Goal: Task Accomplishment & Management: Complete application form

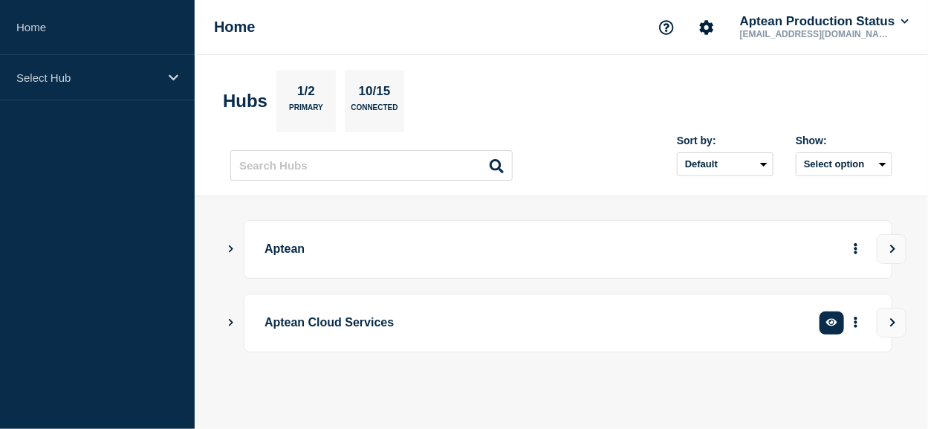
click at [481, 70] on section "Hubs 1/2 Primary 10/15 Connected" at bounding box center [561, 101] width 677 height 62
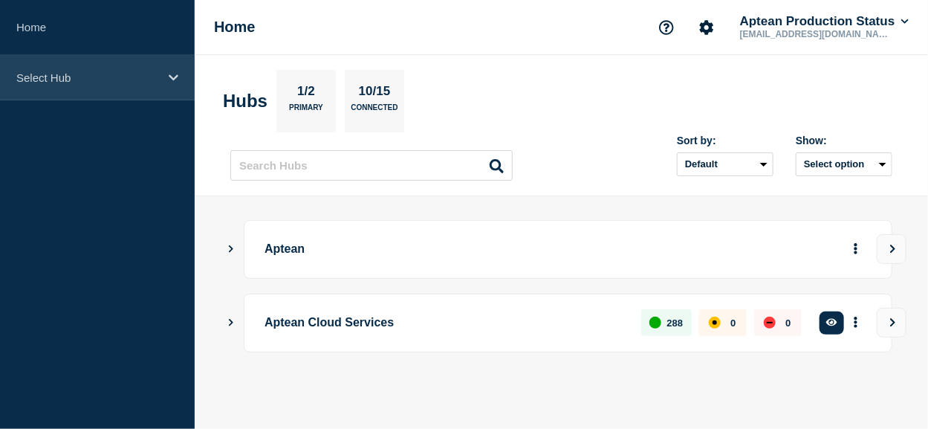
click at [162, 79] on div "Select Hub" at bounding box center [97, 77] width 195 height 45
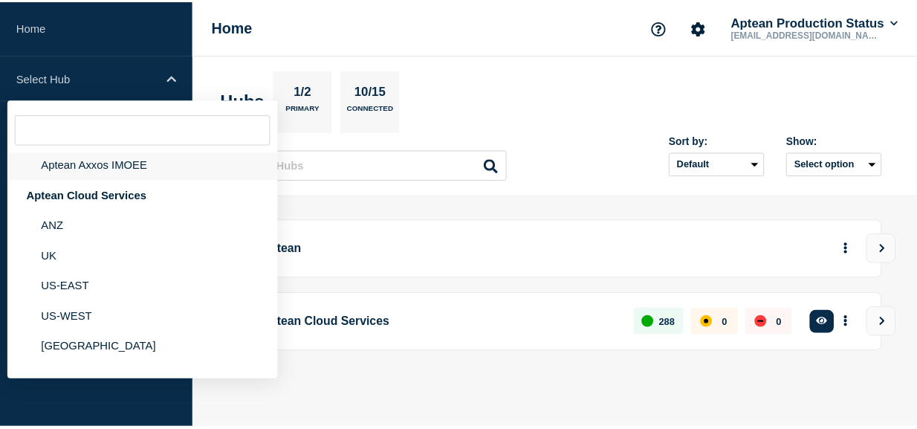
scroll to position [149, 0]
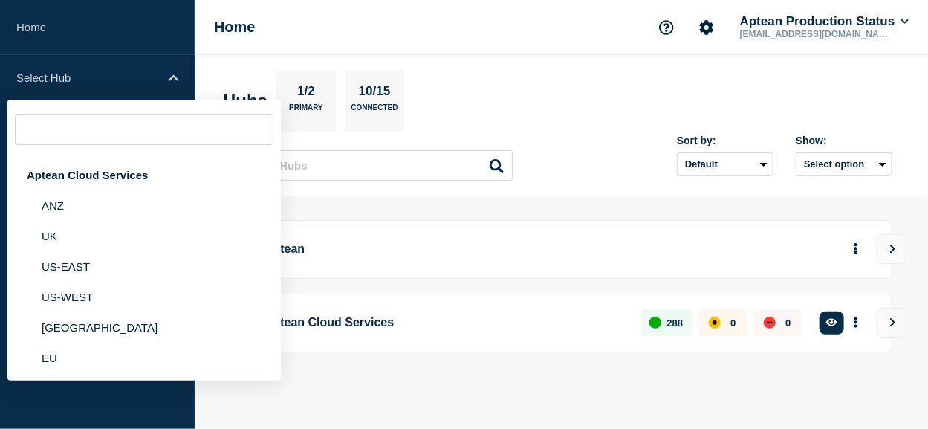
click at [860, 71] on section "Hubs 1/2 Primary 10/15 Connected" at bounding box center [561, 101] width 677 height 62
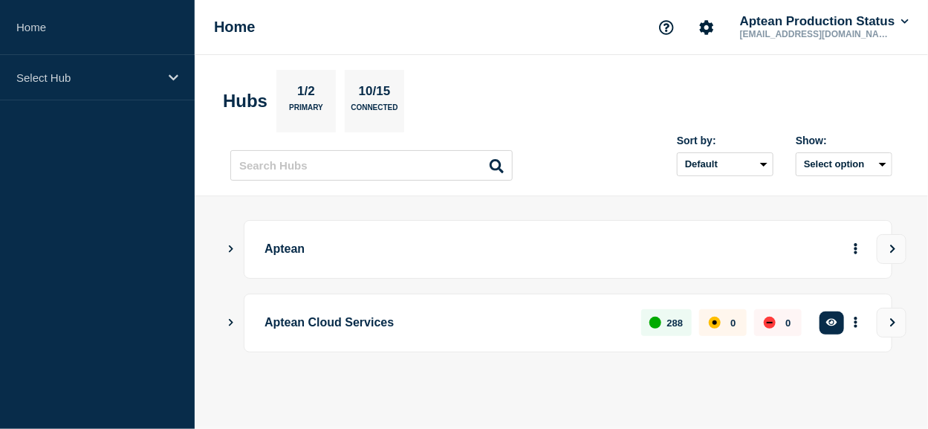
click at [233, 324] on icon "Show Connected Hubs" at bounding box center [231, 321] width 10 height 7
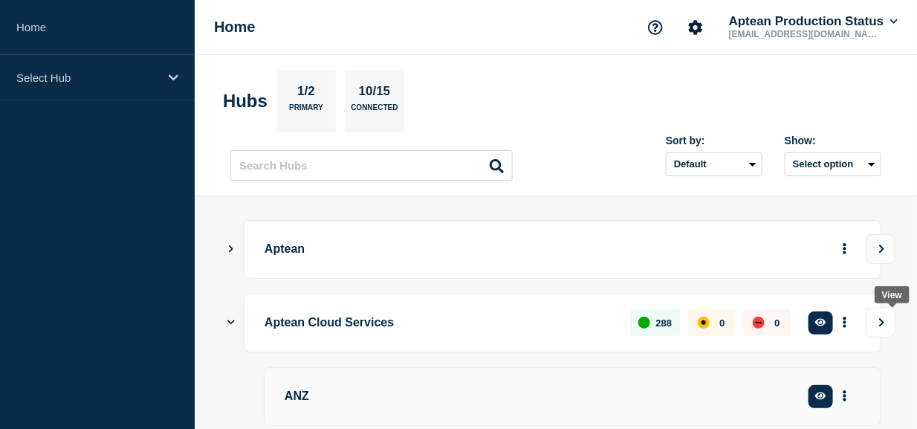
click at [894, 321] on button "View" at bounding box center [881, 323] width 30 height 30
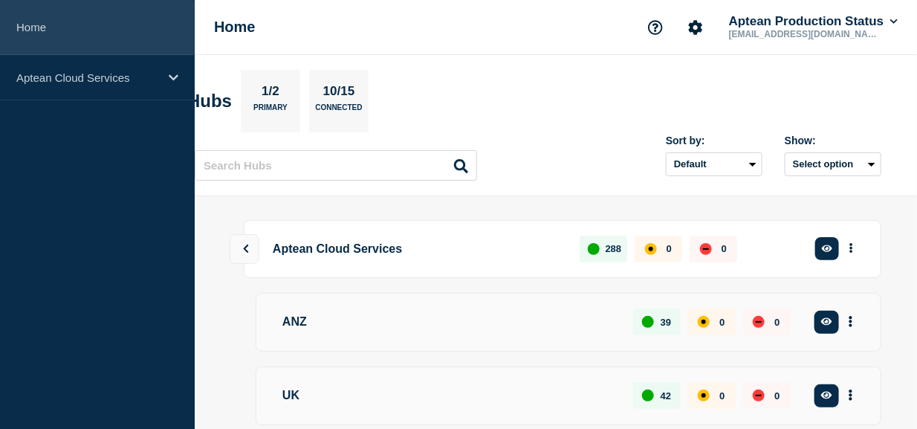
click at [43, 25] on link "Home" at bounding box center [97, 27] width 195 height 55
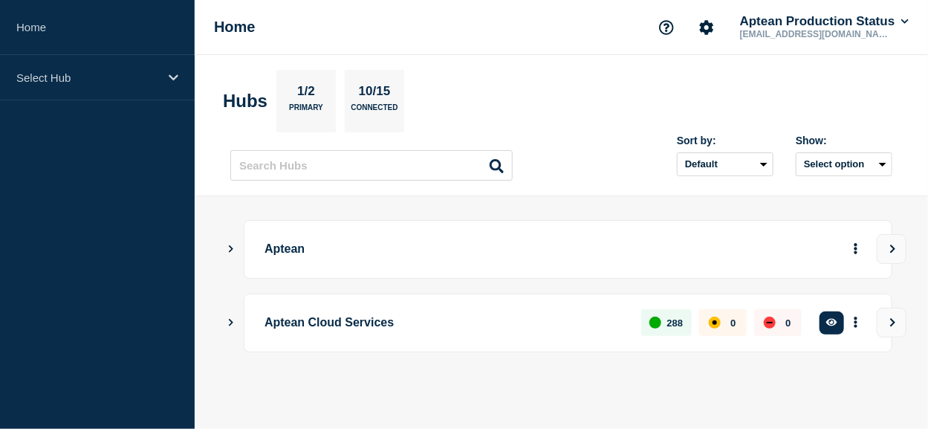
click at [230, 250] on icon "Show Connected Hubs" at bounding box center [231, 248] width 4 height 7
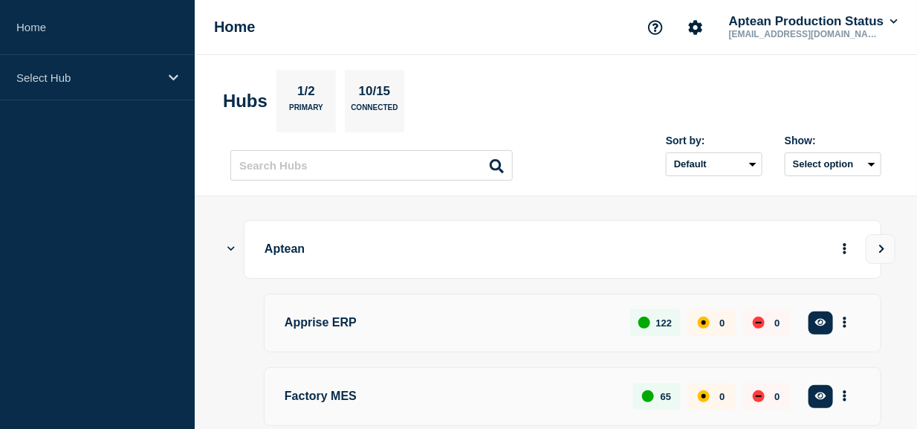
click at [427, 180] on header "Hubs 1/2 Primary 10/15 Connected Sort by: Default Last added Last updated Most …" at bounding box center [556, 125] width 722 height 141
click at [437, 172] on input "text" at bounding box center [371, 165] width 282 height 30
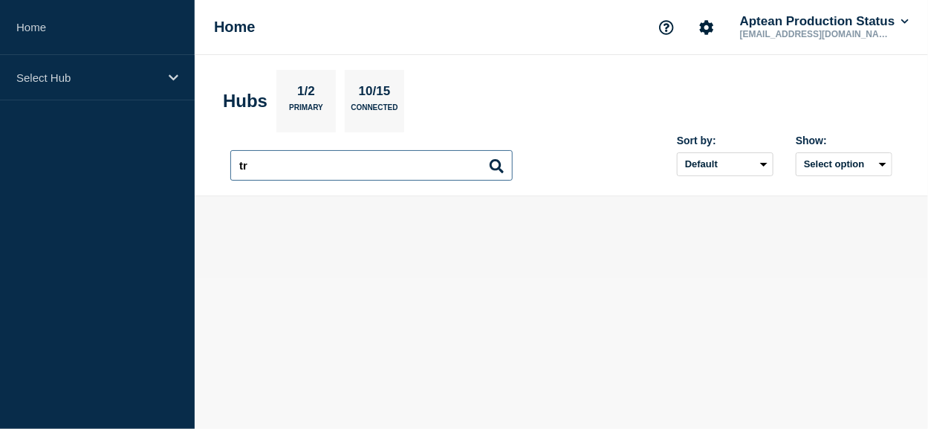
type input "t"
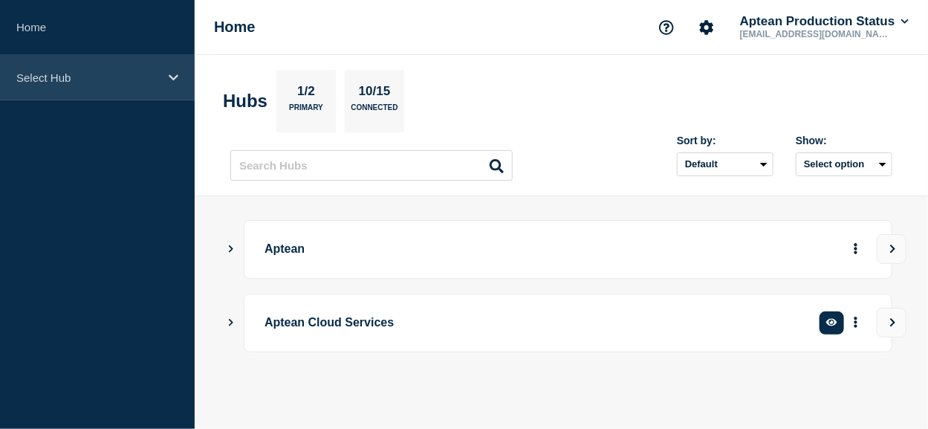
click at [139, 69] on div "Select Hub" at bounding box center [97, 77] width 195 height 45
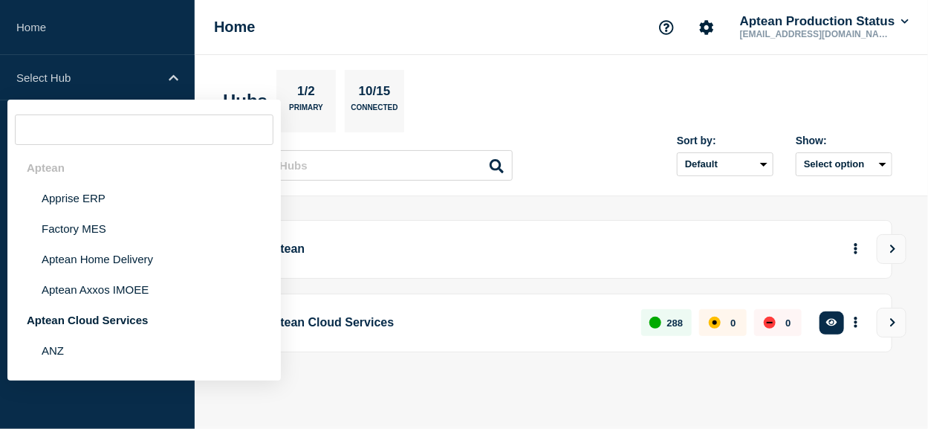
click at [488, 22] on div "Home Aptean Production Status [EMAIL_ADDRESS][DOMAIN_NAME]" at bounding box center [561, 27] width 733 height 55
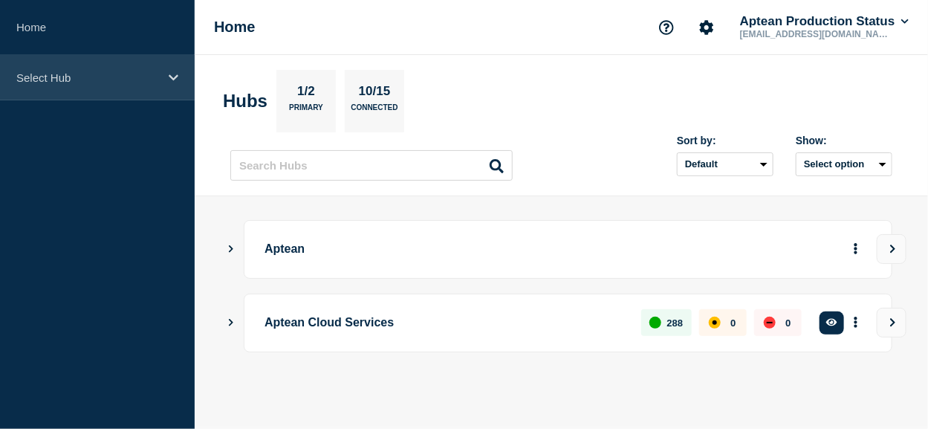
click at [158, 79] on p "Select Hub" at bounding box center [87, 77] width 143 height 13
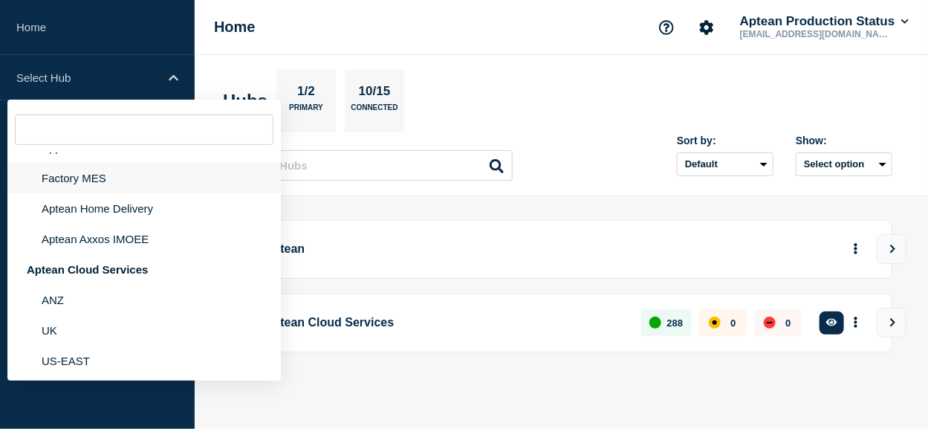
scroll to position [74, 0]
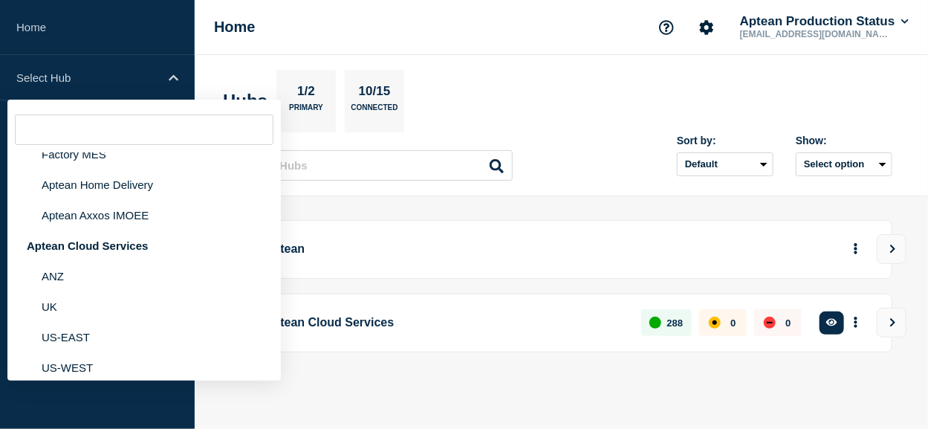
click at [135, 127] on input "text" at bounding box center [144, 129] width 259 height 30
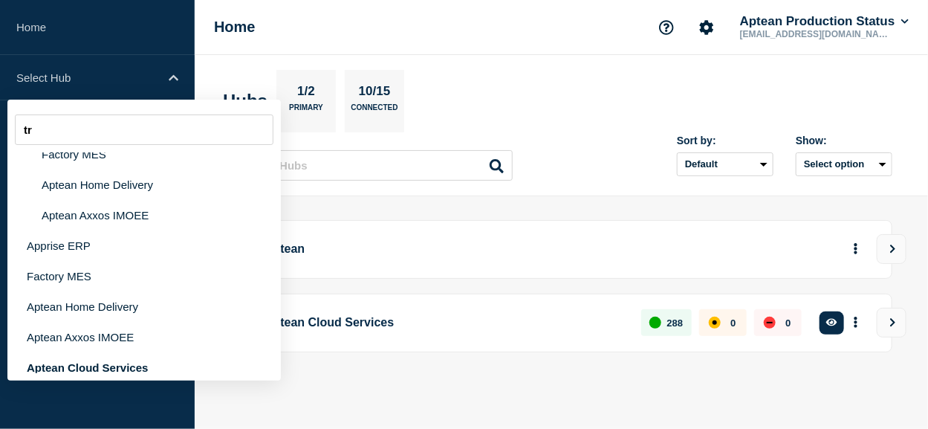
scroll to position [0, 0]
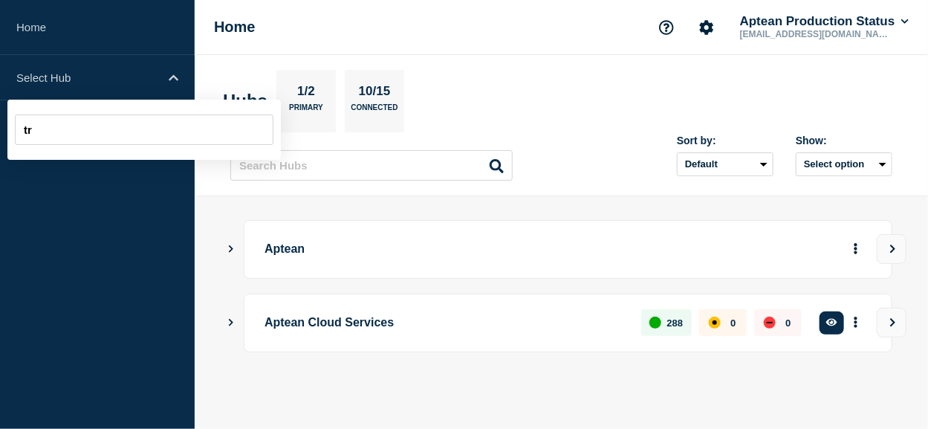
type input "t"
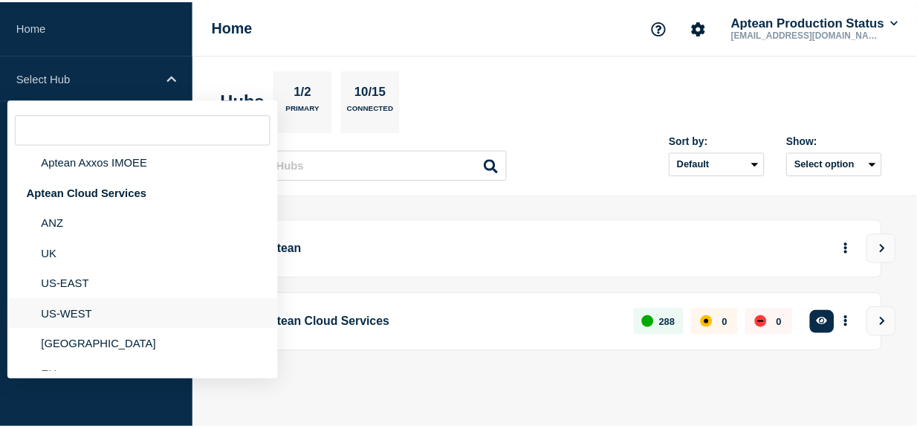
scroll to position [149, 0]
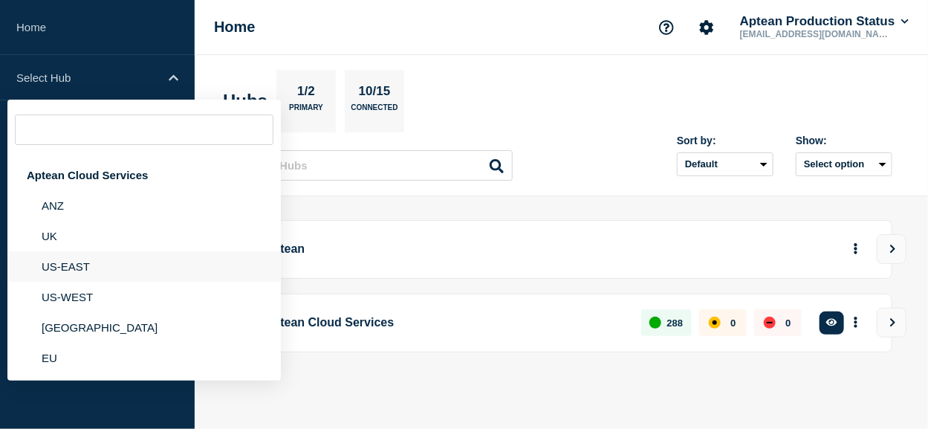
click at [79, 270] on li "US-EAST" at bounding box center [143, 266] width 273 height 30
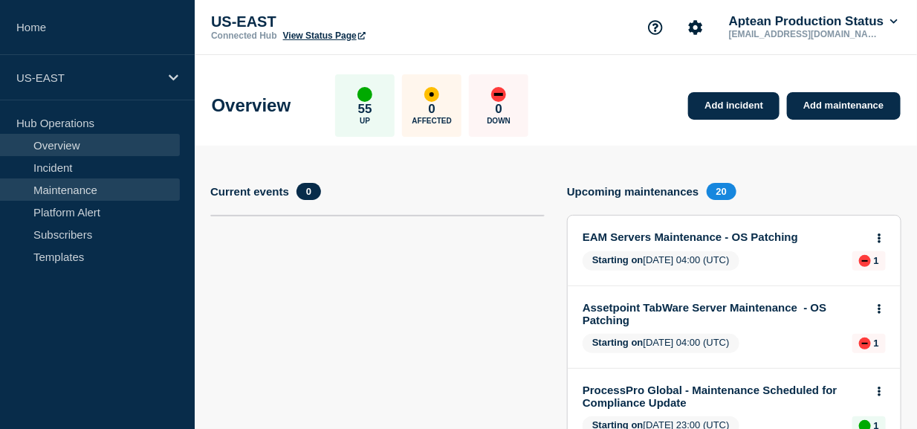
click at [47, 188] on link "Maintenance" at bounding box center [90, 189] width 180 height 22
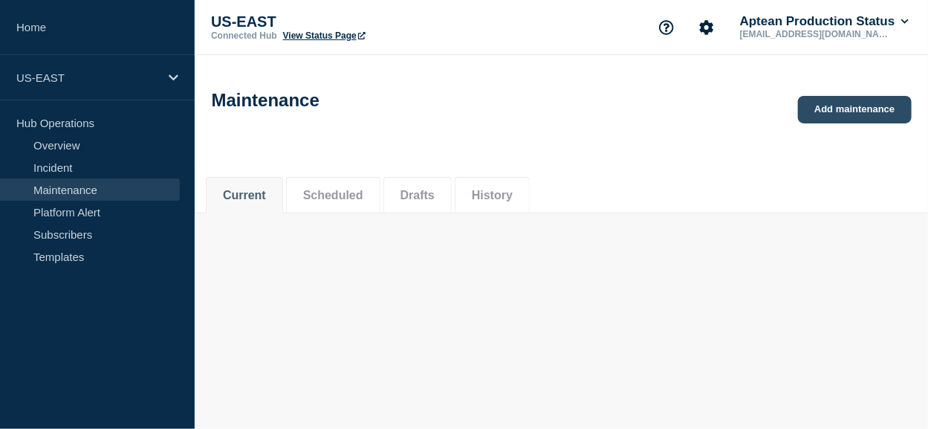
click at [871, 108] on link "Add maintenance" at bounding box center [854, 109] width 113 height 27
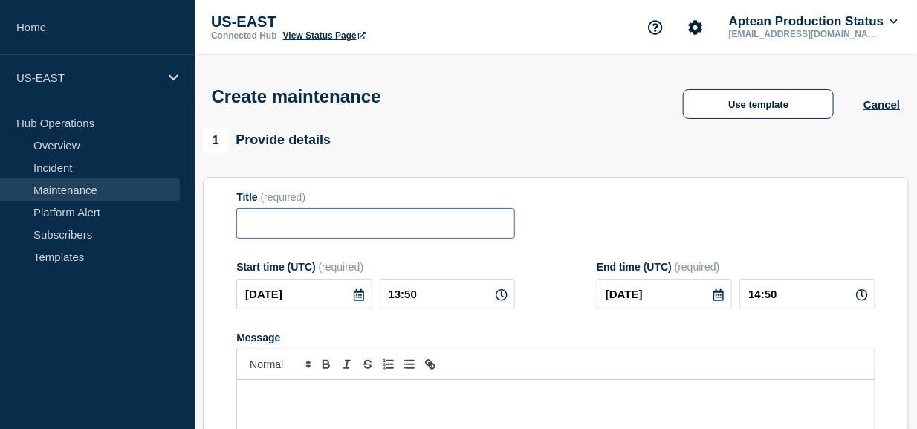
click at [332, 224] on input "Title" at bounding box center [375, 223] width 279 height 30
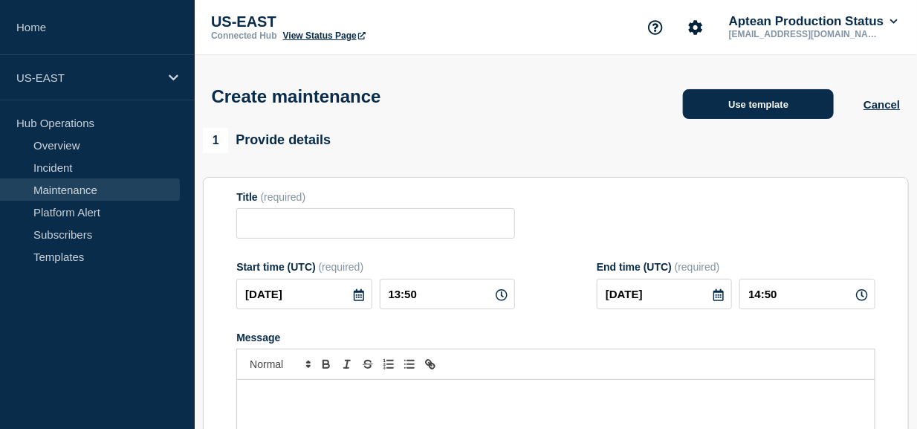
click at [747, 108] on button "Use template" at bounding box center [758, 104] width 151 height 30
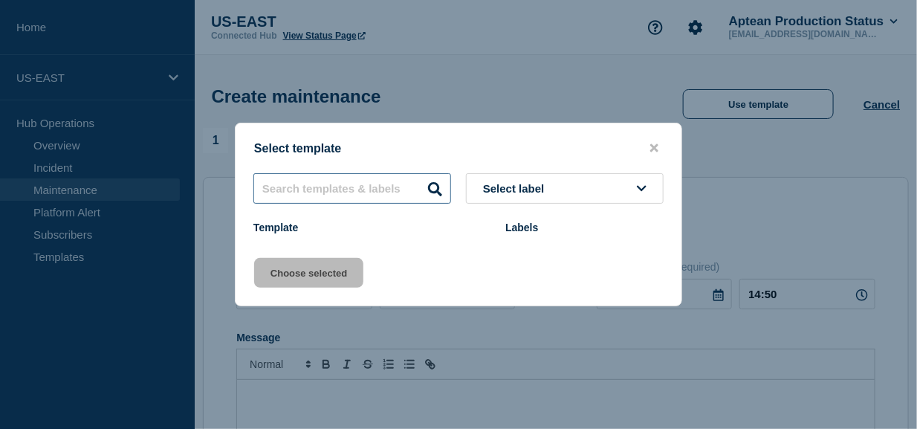
click at [337, 182] on input "text" at bounding box center [352, 188] width 198 height 30
type input "t"
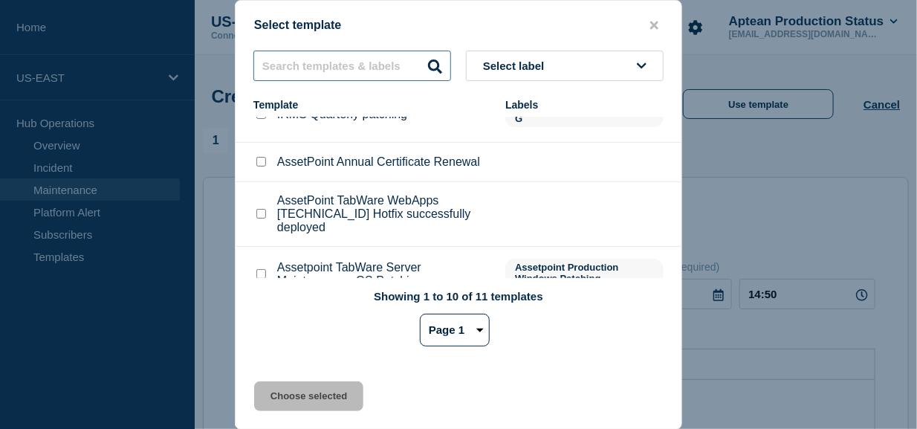
scroll to position [330, 0]
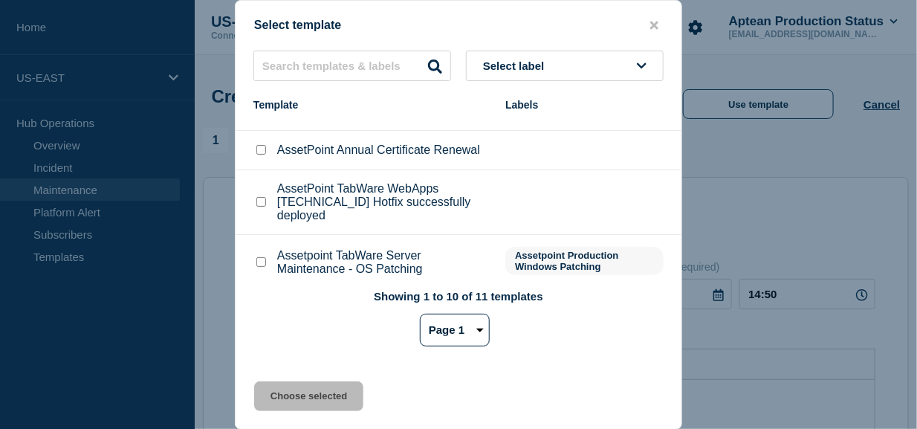
click at [562, 69] on button "Select label" at bounding box center [565, 66] width 198 height 30
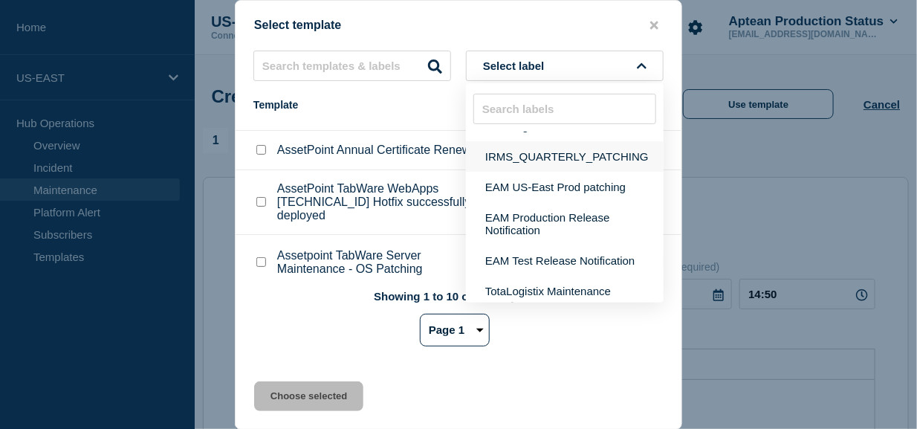
scroll to position [52, 0]
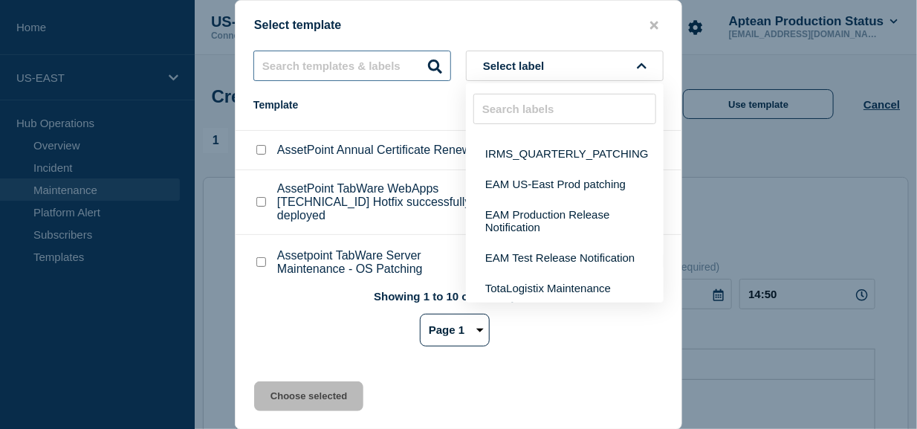
click at [380, 68] on input "text" at bounding box center [352, 66] width 198 height 30
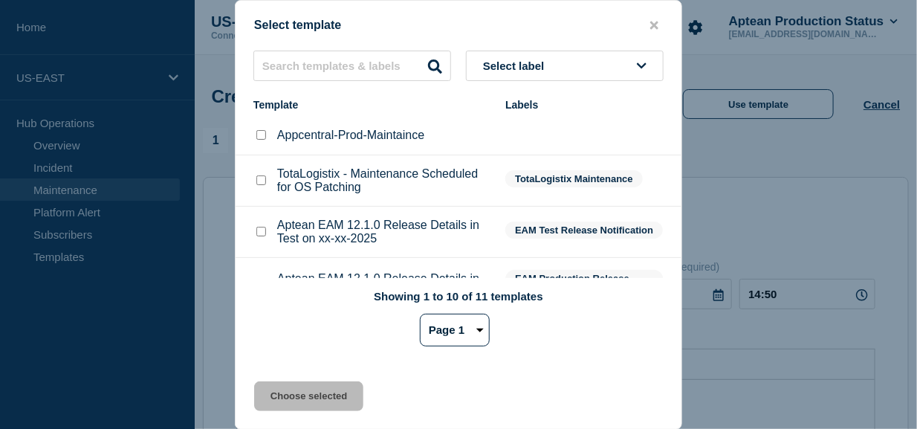
scroll to position [0, 0]
click at [656, 24] on icon "close button" at bounding box center [654, 25] width 8 height 8
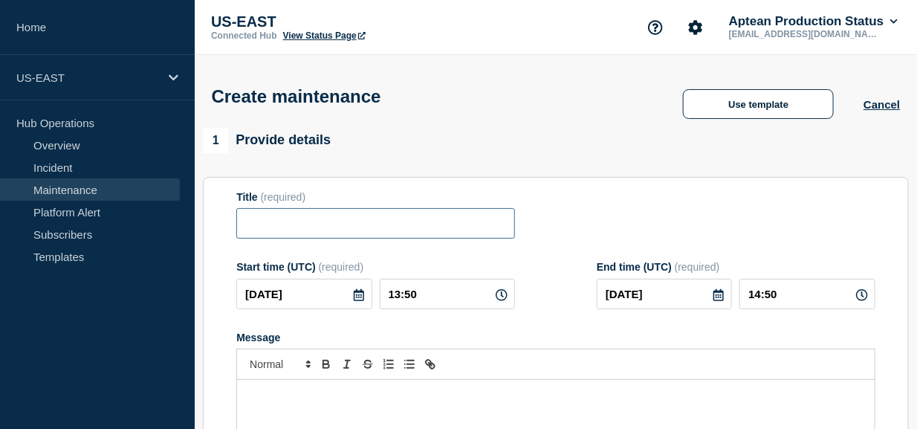
click at [336, 233] on input "Title" at bounding box center [375, 223] width 279 height 30
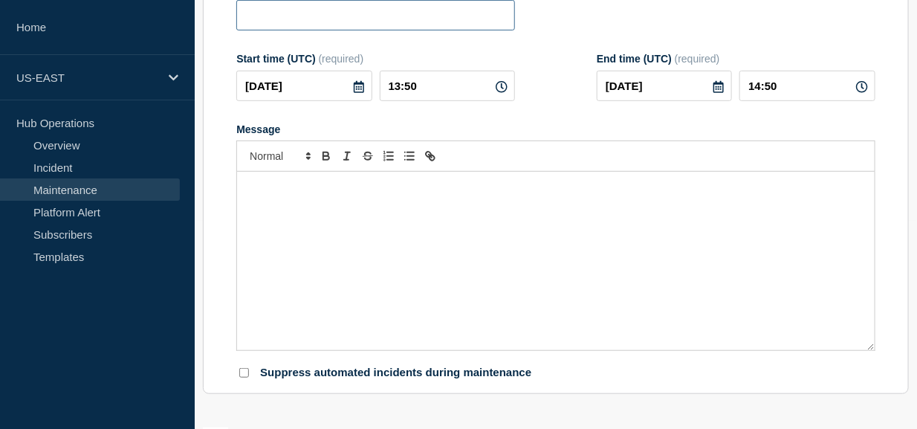
scroll to position [222, 0]
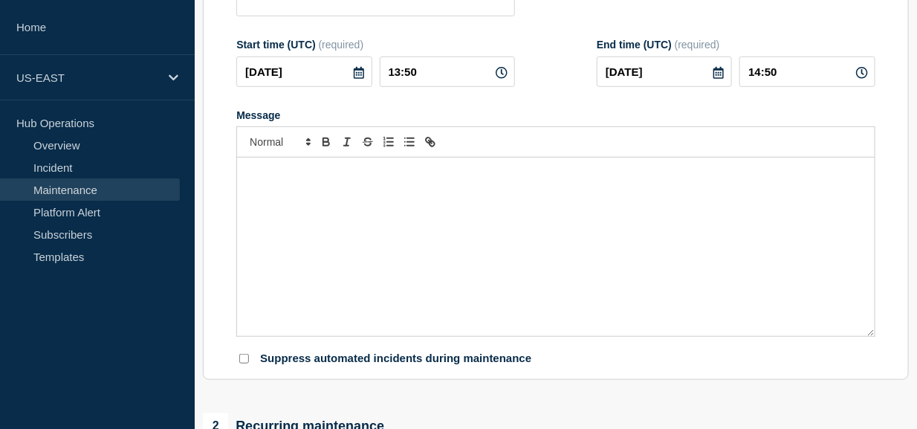
click at [336, 211] on div "Message" at bounding box center [556, 247] width 638 height 178
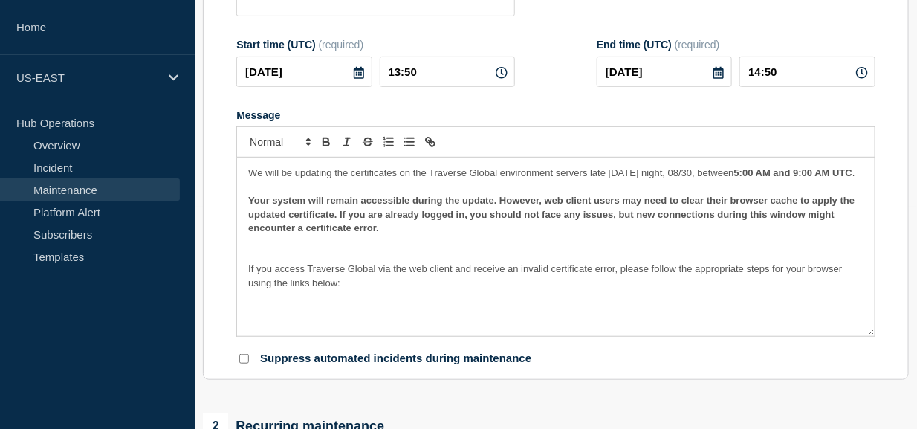
click at [321, 194] on p "Message" at bounding box center [555, 187] width 615 height 13
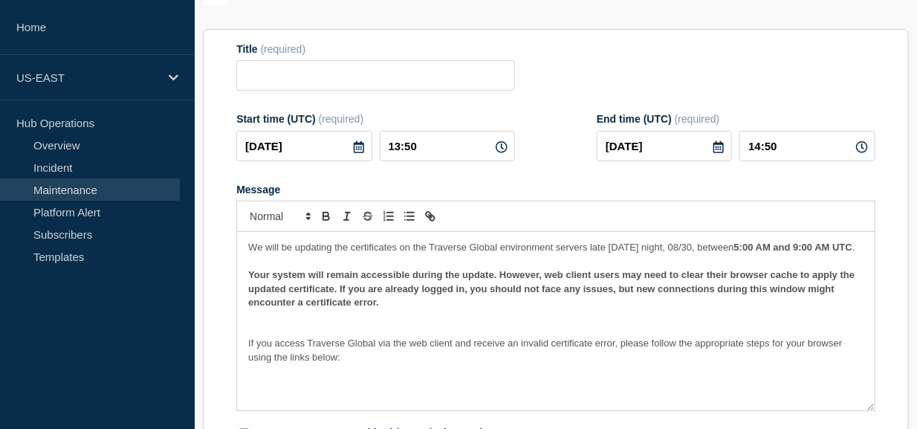
scroll to position [149, 0]
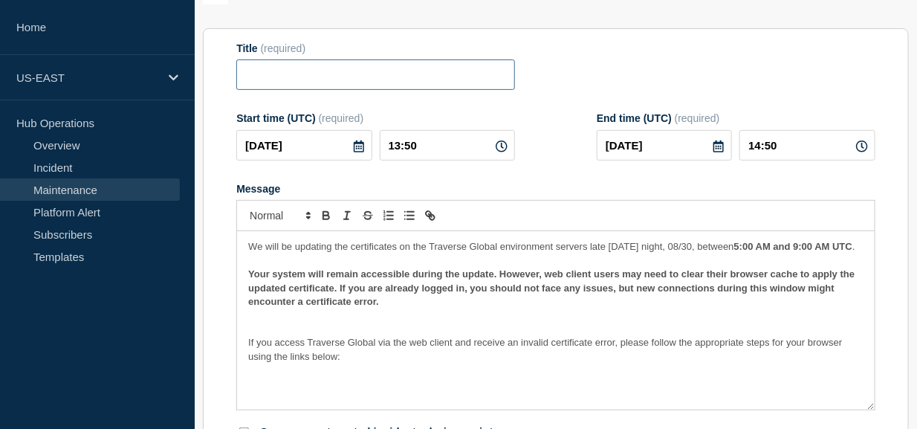
click at [370, 88] on input "Title" at bounding box center [375, 74] width 279 height 30
type input "Tra"
click at [547, 84] on div "Title (required) Tra" at bounding box center [555, 66] width 639 height 48
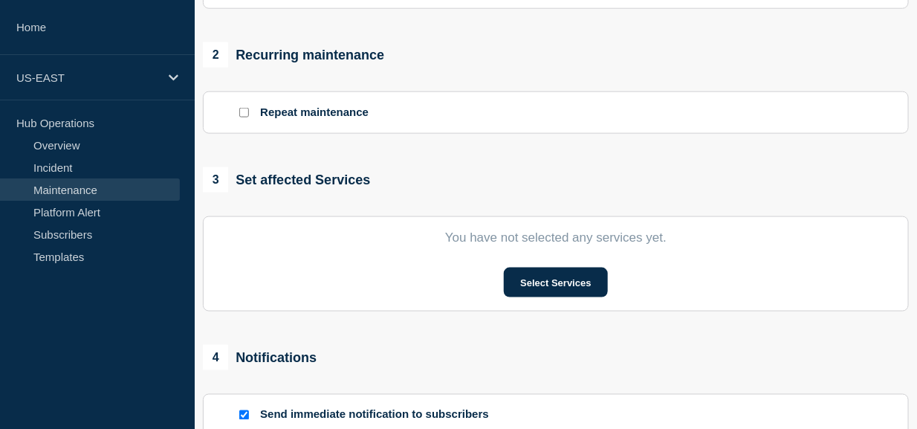
scroll to position [594, 0]
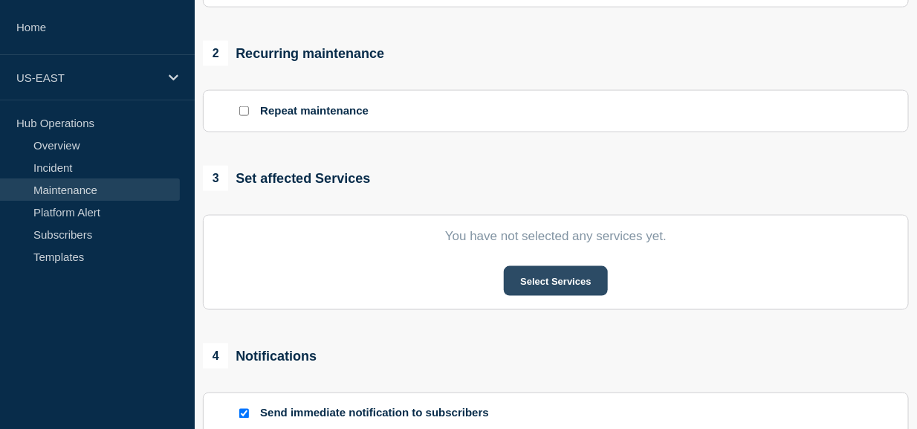
click at [554, 282] on button "Select Services" at bounding box center [555, 281] width 103 height 30
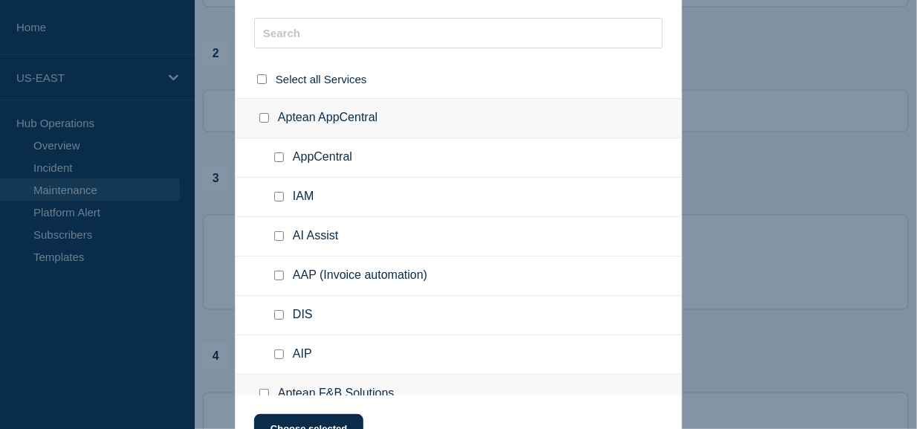
click at [658, 138] on ul "AppCentral" at bounding box center [459, 157] width 446 height 39
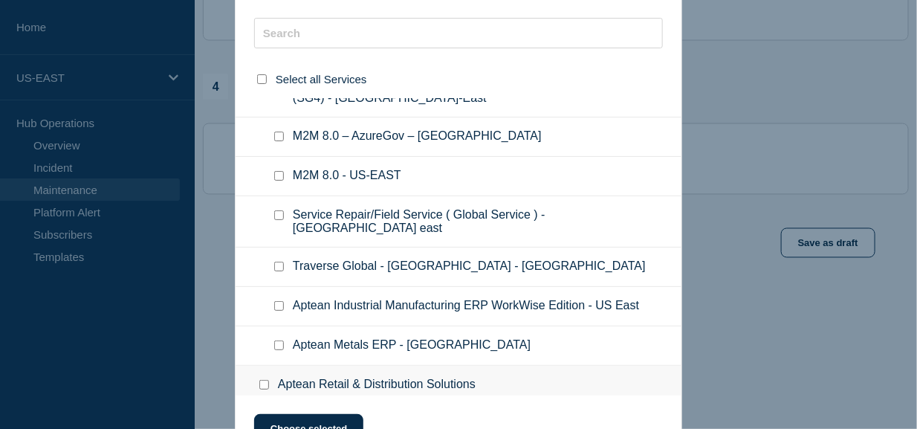
scroll to position [1216, 0]
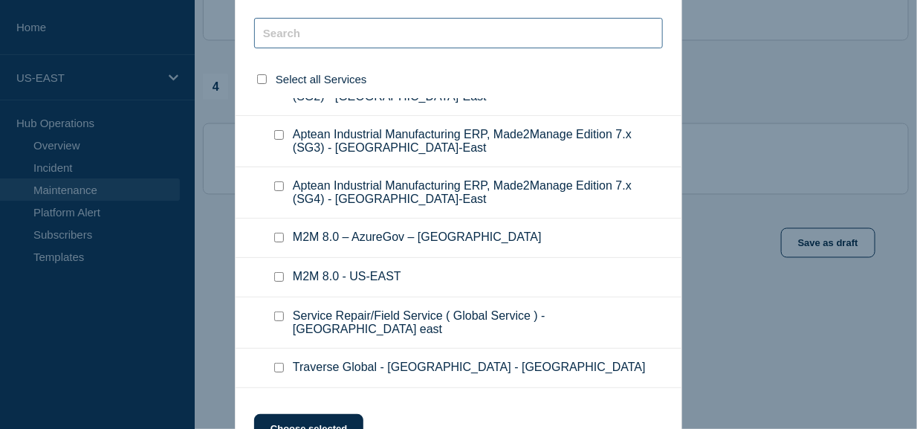
click at [343, 22] on input "text" at bounding box center [458, 33] width 409 height 30
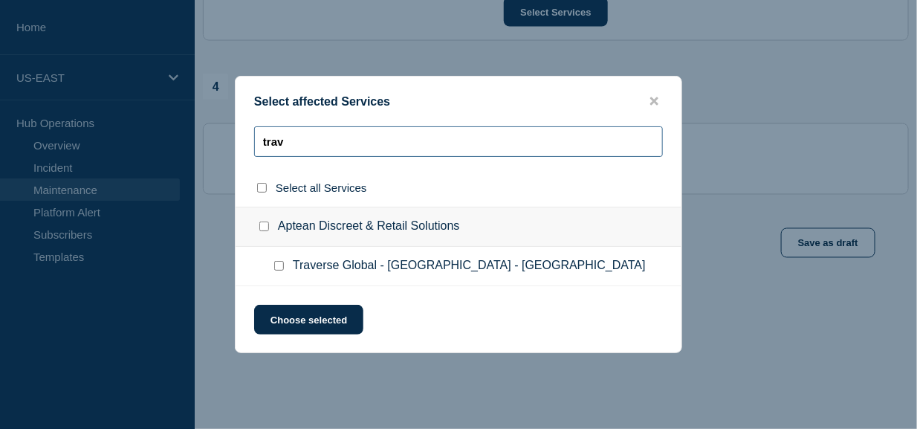
scroll to position [0, 0]
type input "trav"
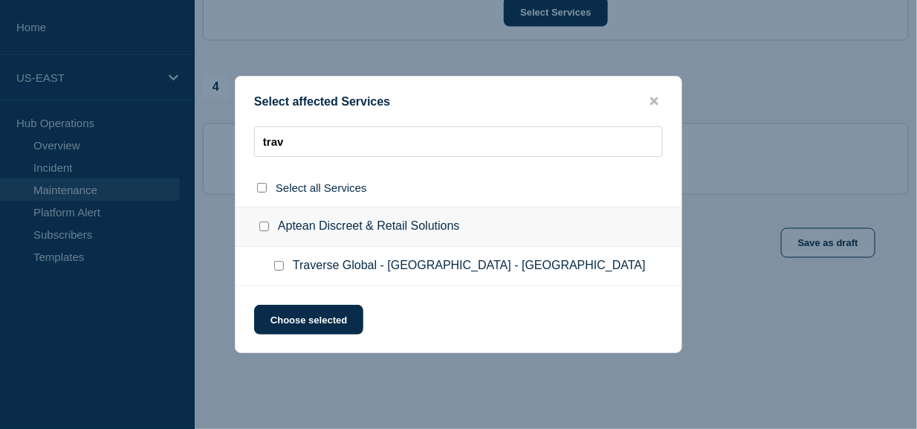
click at [275, 269] on input "Traverse Global - US - East checkbox" at bounding box center [279, 266] width 10 height 10
checkbox input "true"
click at [325, 321] on button "Choose selected" at bounding box center [308, 320] width 109 height 30
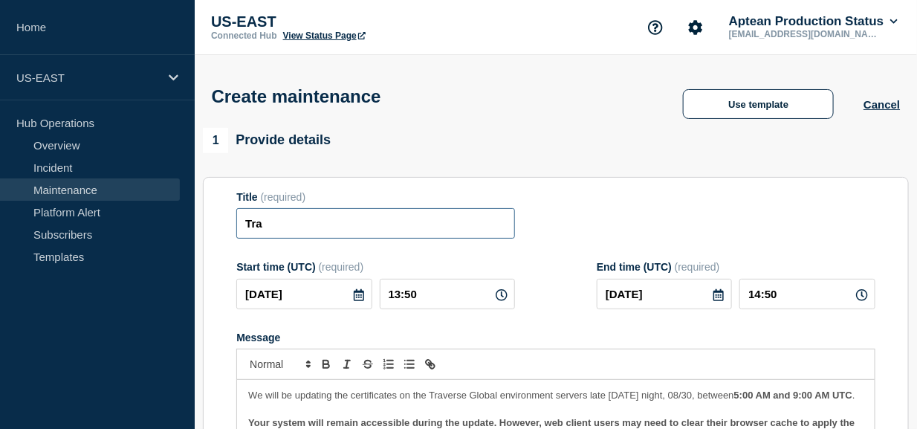
click at [383, 227] on input "Tra" at bounding box center [375, 223] width 279 height 30
type input "T"
click at [652, 207] on div "Title (required)" at bounding box center [555, 215] width 639 height 48
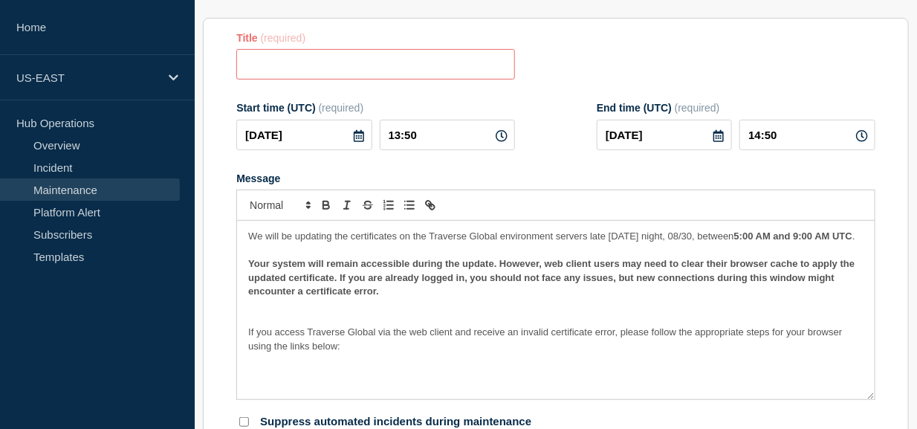
scroll to position [222, 0]
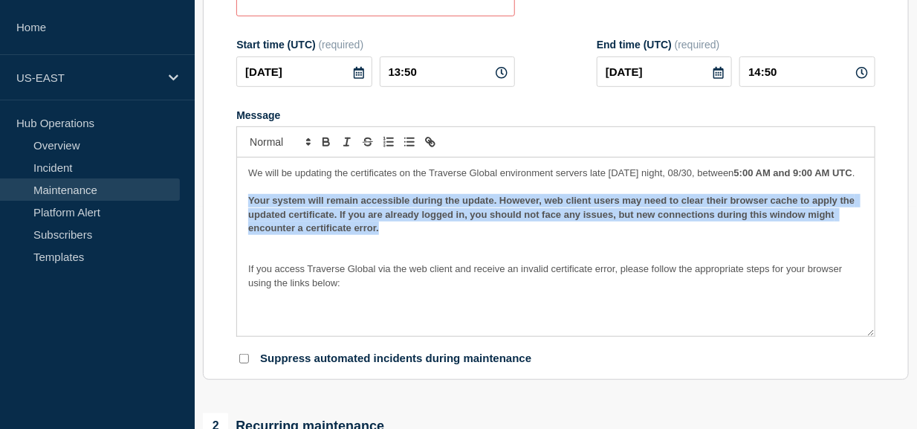
drag, startPoint x: 392, startPoint y: 247, endPoint x: 243, endPoint y: 219, distance: 151.3
click at [243, 219] on div "We will be updating the certificates on the Traverse Global environment servers…" at bounding box center [556, 247] width 638 height 178
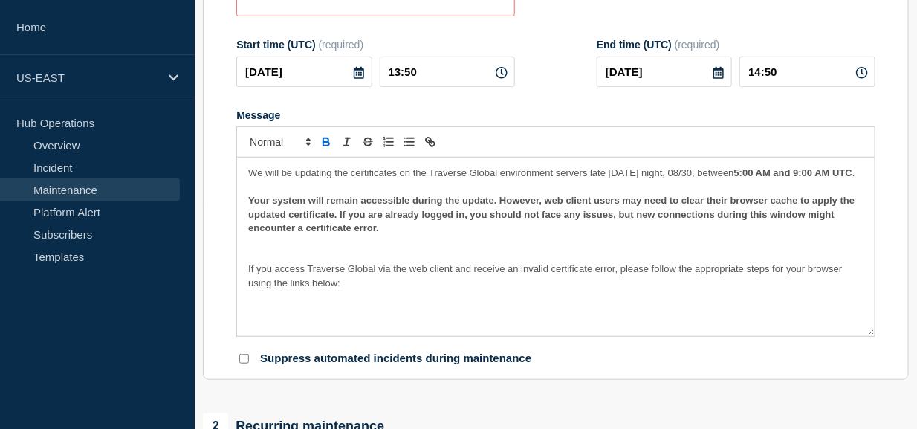
click at [892, 105] on section "Title (required) Start time (UTC) (required) [DATE] 13:50 End time (UTC) (requi…" at bounding box center [556, 168] width 706 height 426
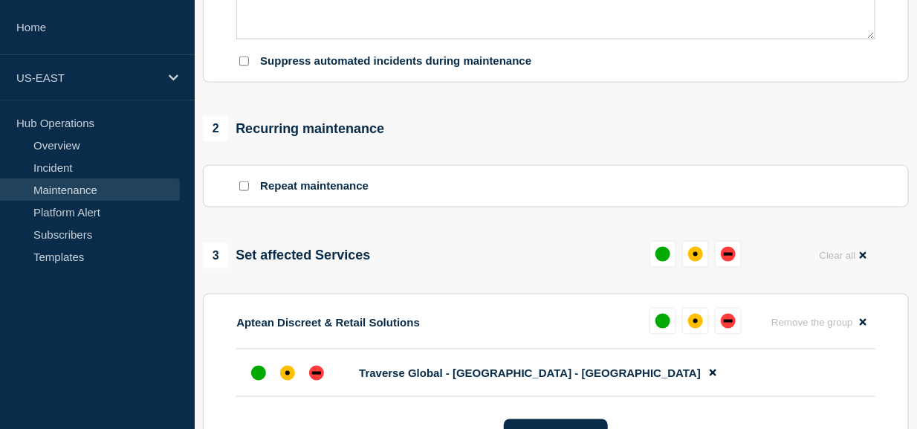
scroll to position [594, 0]
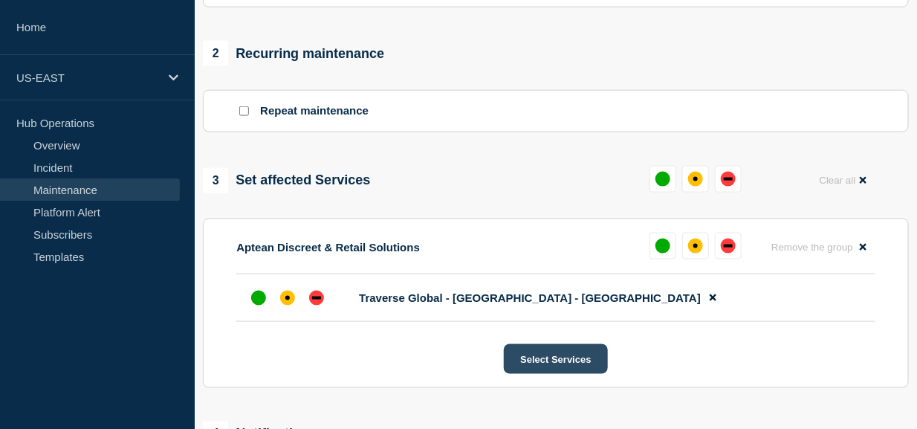
click at [561, 366] on button "Select Services" at bounding box center [555, 359] width 103 height 30
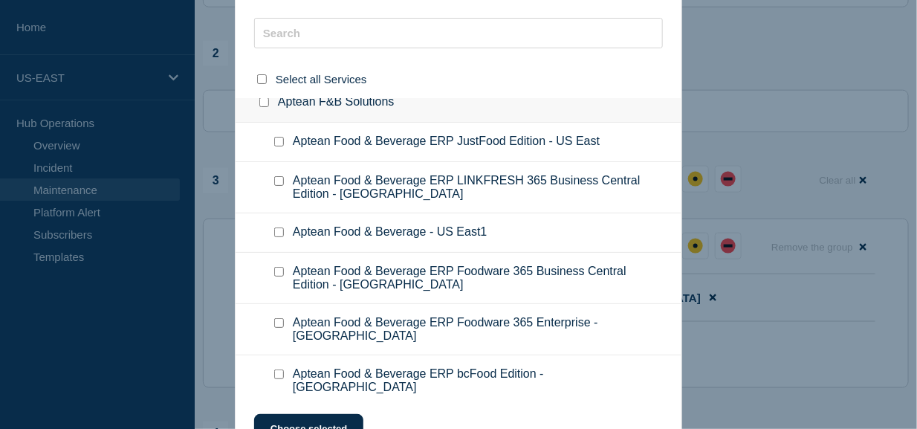
scroll to position [297, 0]
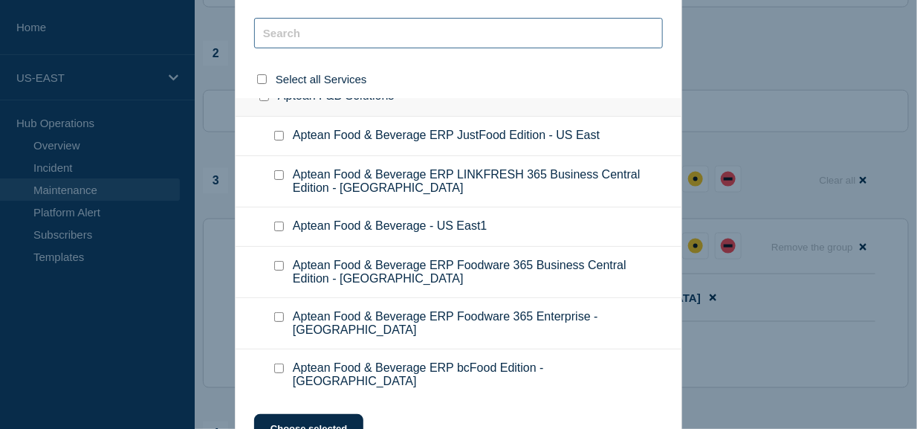
click at [372, 25] on input "text" at bounding box center [458, 33] width 409 height 30
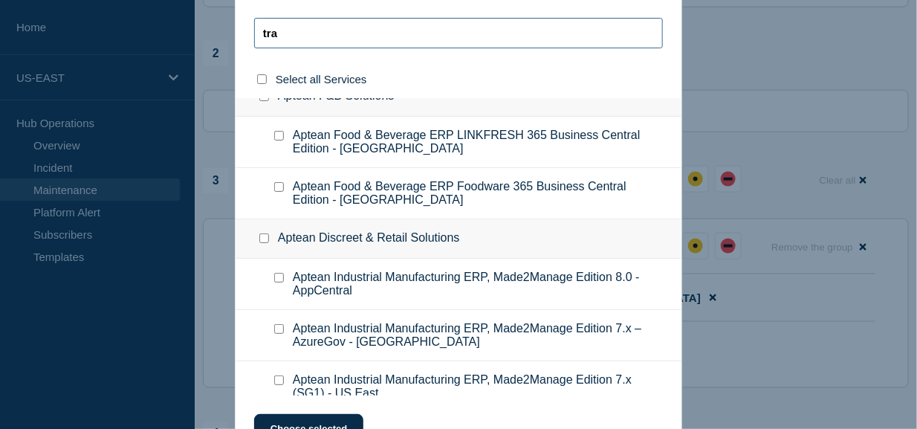
scroll to position [247, 0]
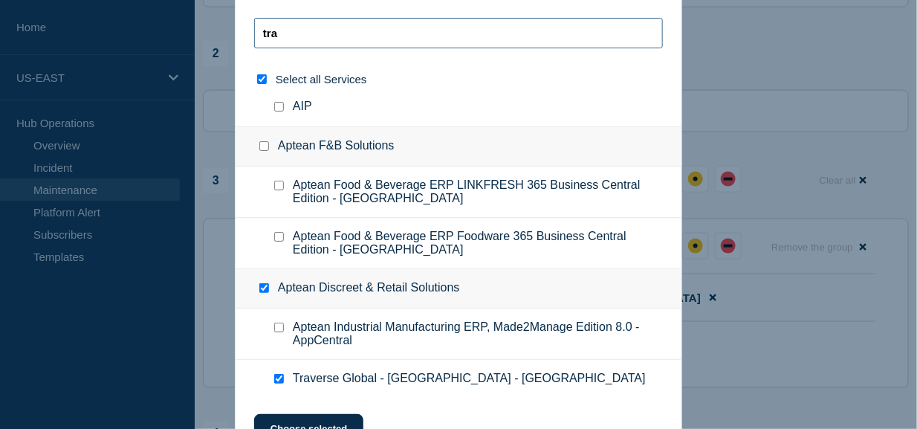
type input "trav"
checkbox input "true"
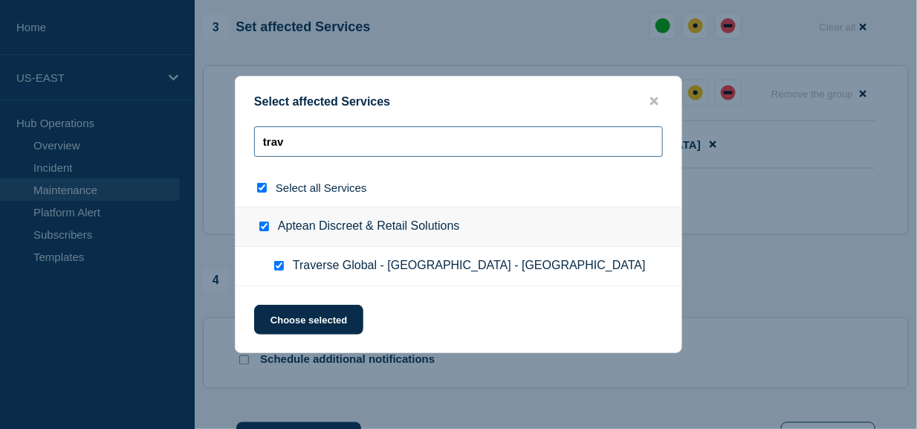
scroll to position [817, 0]
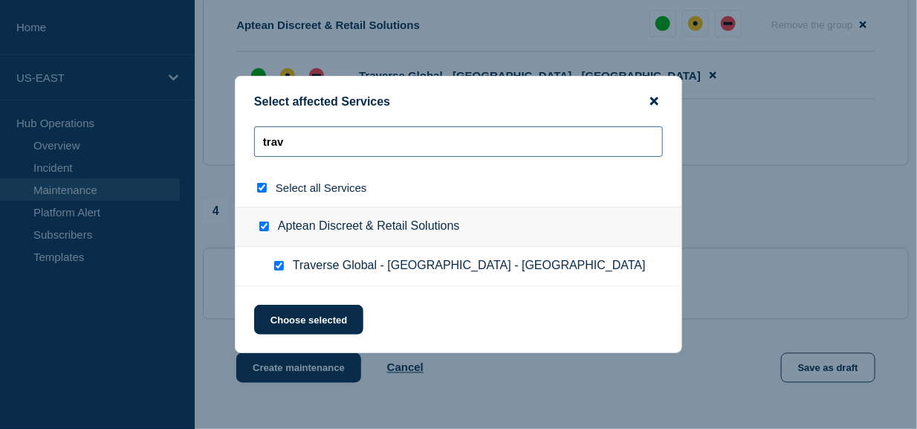
type input "trav"
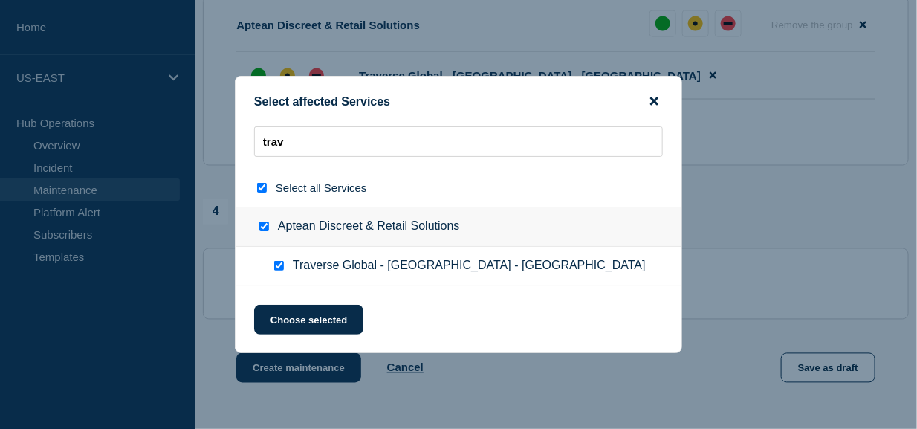
click at [657, 99] on icon "close button" at bounding box center [654, 101] width 8 height 8
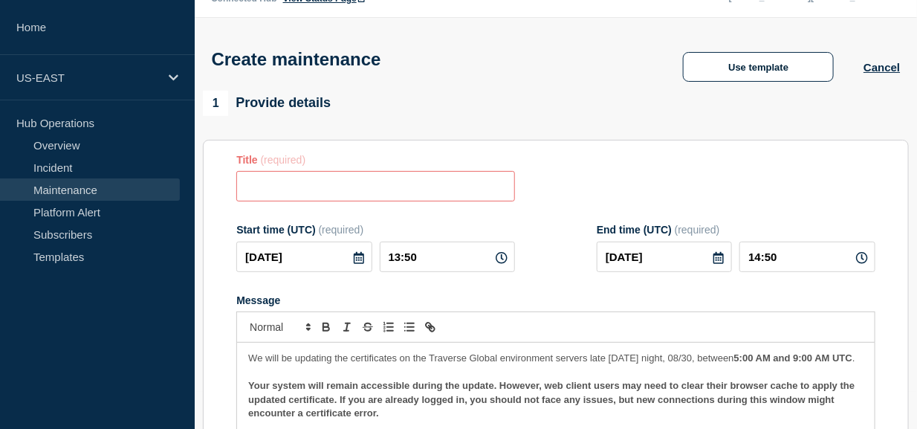
scroll to position [0, 0]
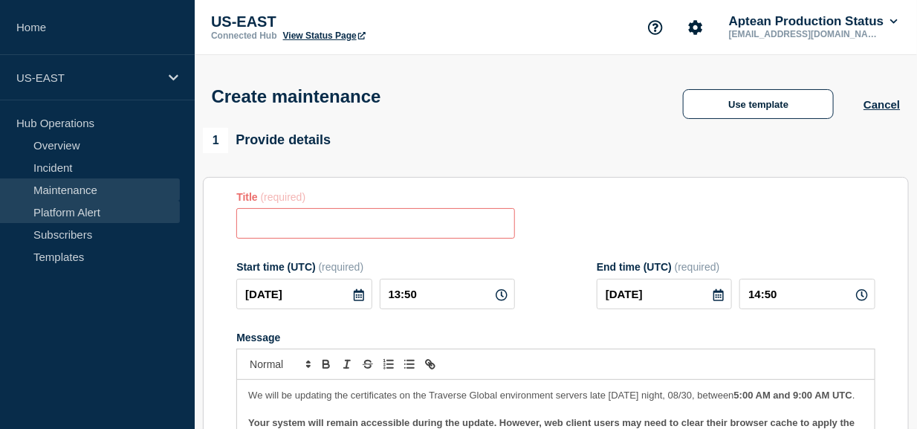
click at [69, 213] on link "Platform Alert" at bounding box center [90, 212] width 180 height 22
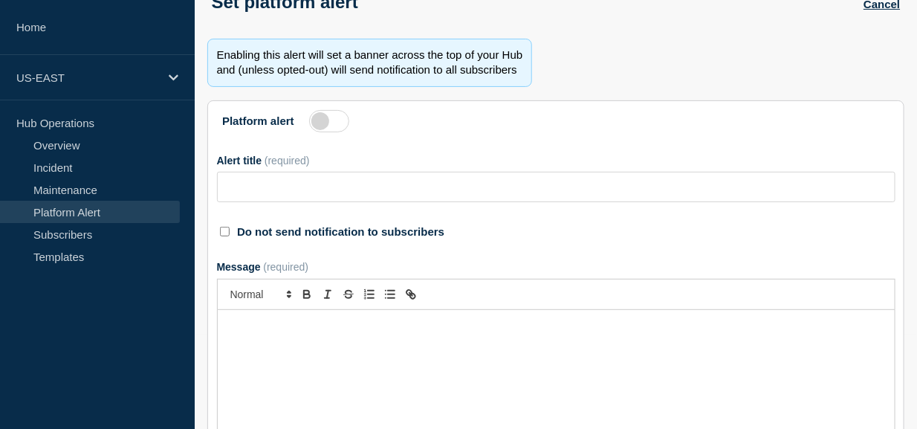
scroll to position [85, 0]
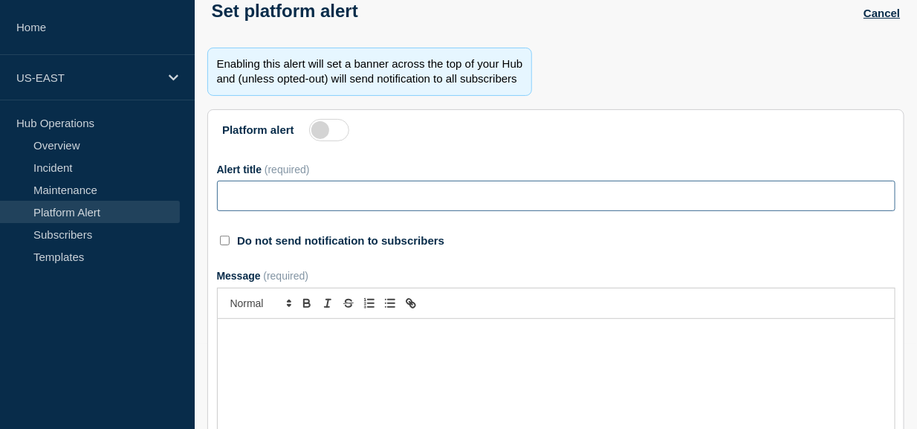
click at [423, 198] on input "Alert title" at bounding box center [556, 196] width 678 height 30
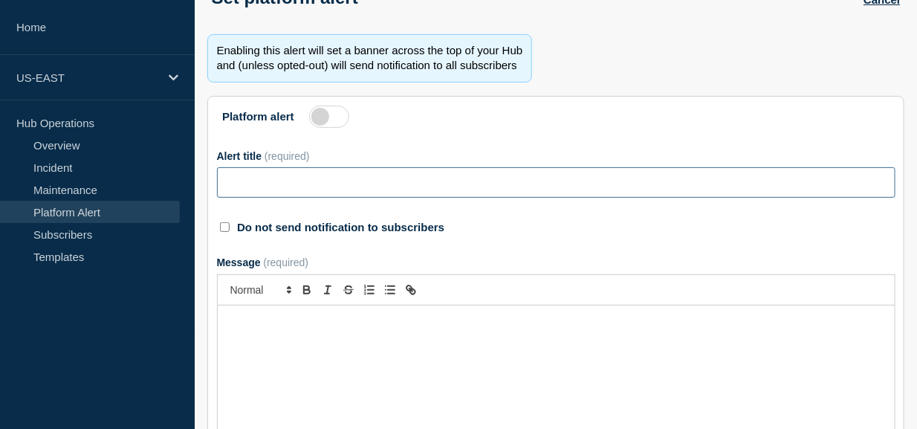
scroll to position [234, 0]
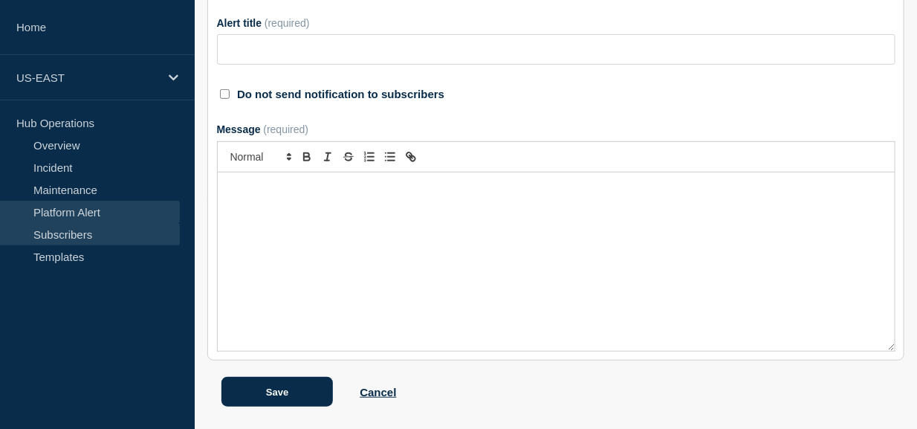
click at [77, 235] on link "Subscribers" at bounding box center [90, 234] width 180 height 22
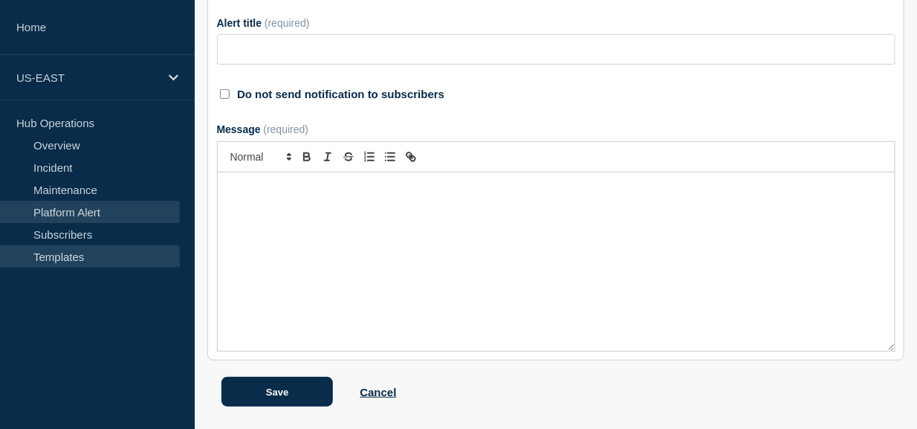
click at [64, 259] on link "Templates" at bounding box center [90, 256] width 180 height 22
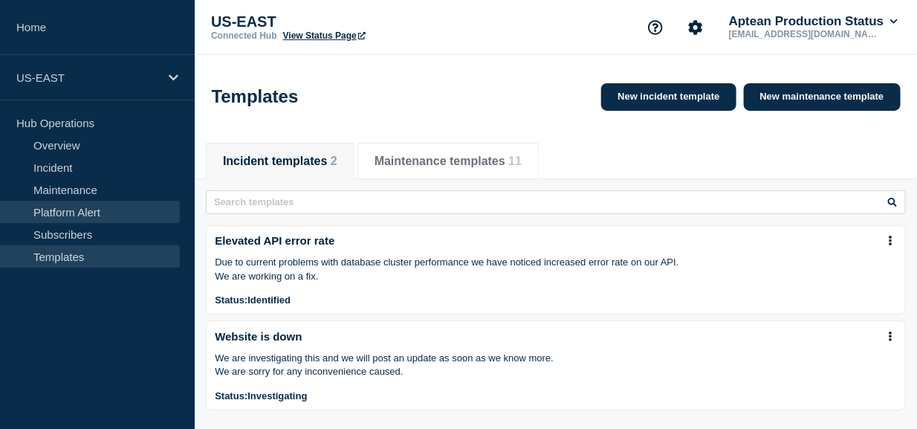
click at [71, 214] on link "Platform Alert" at bounding box center [90, 212] width 180 height 22
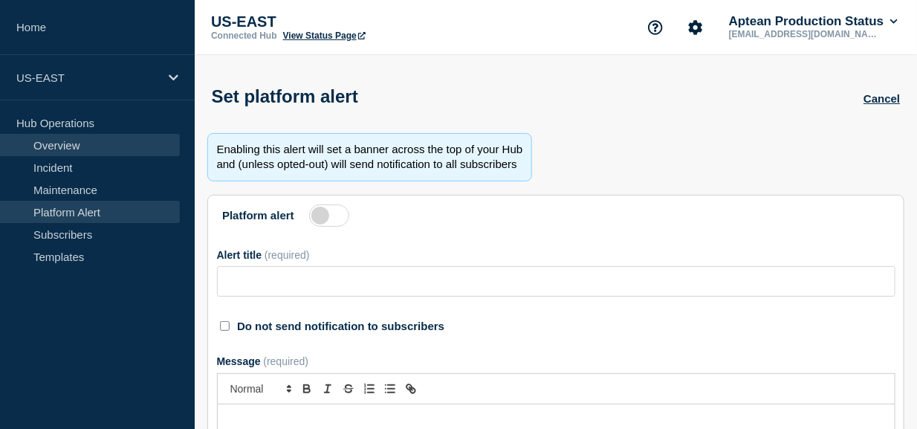
click at [65, 146] on link "Overview" at bounding box center [90, 145] width 180 height 22
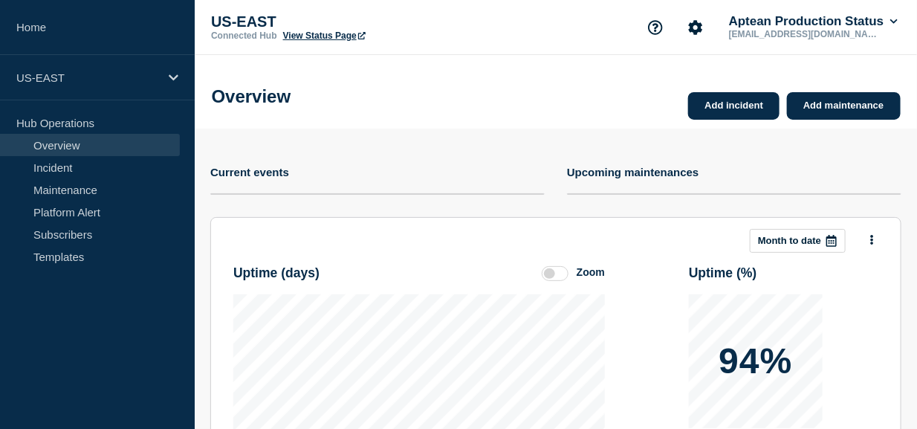
click at [74, 123] on p "Hub Operations" at bounding box center [97, 122] width 195 height 22
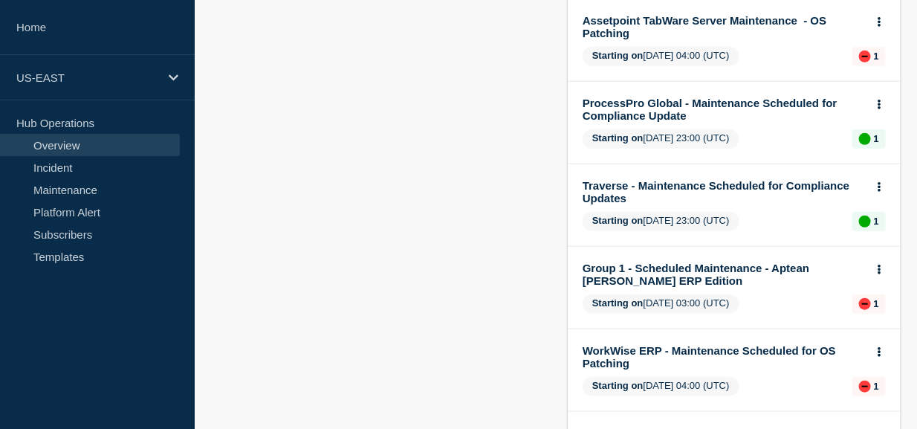
scroll to position [297, 0]
